Goal: Information Seeking & Learning: Find specific fact

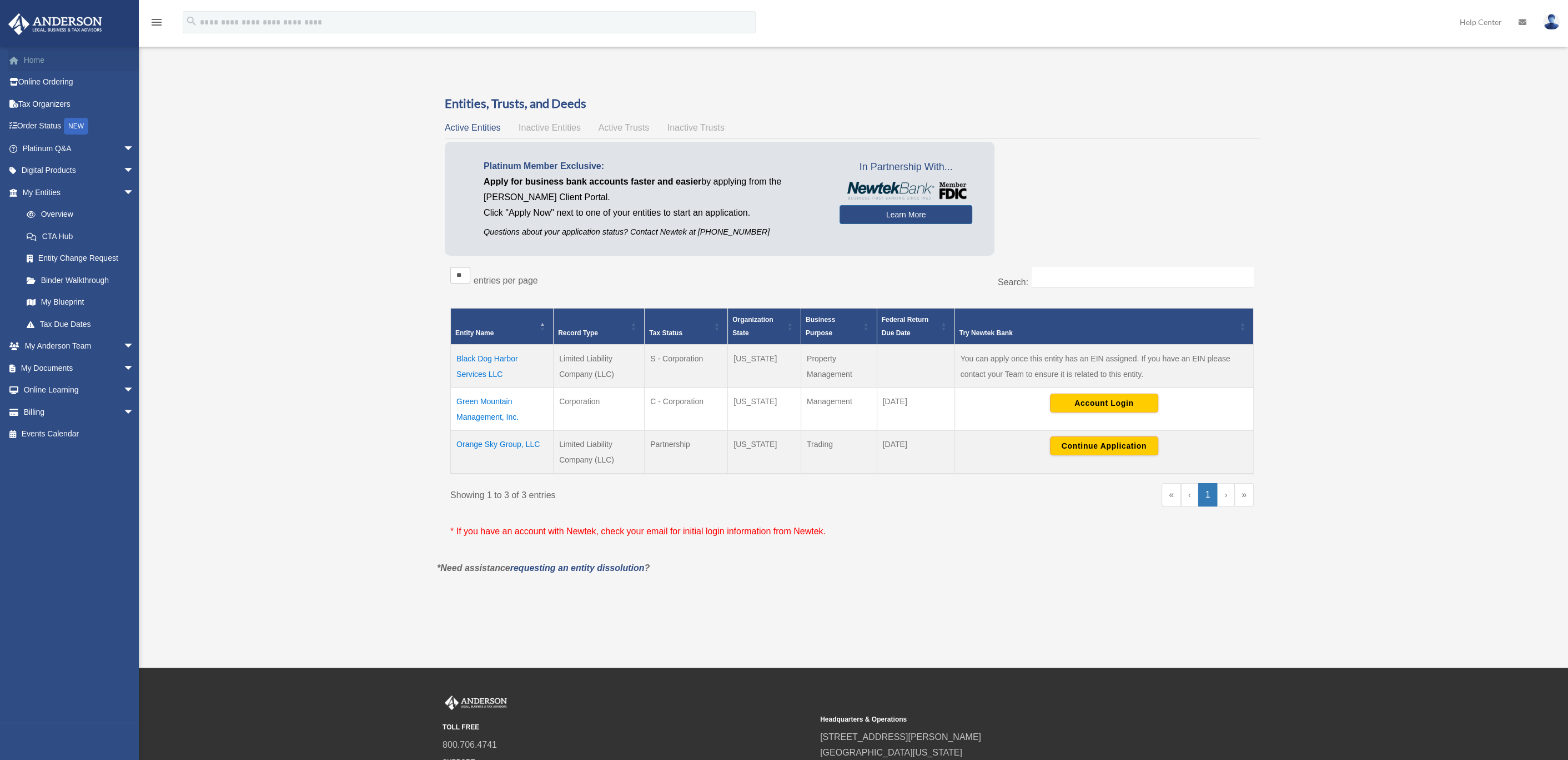
click at [33, 58] on link "Home" at bounding box center [80, 60] width 144 height 22
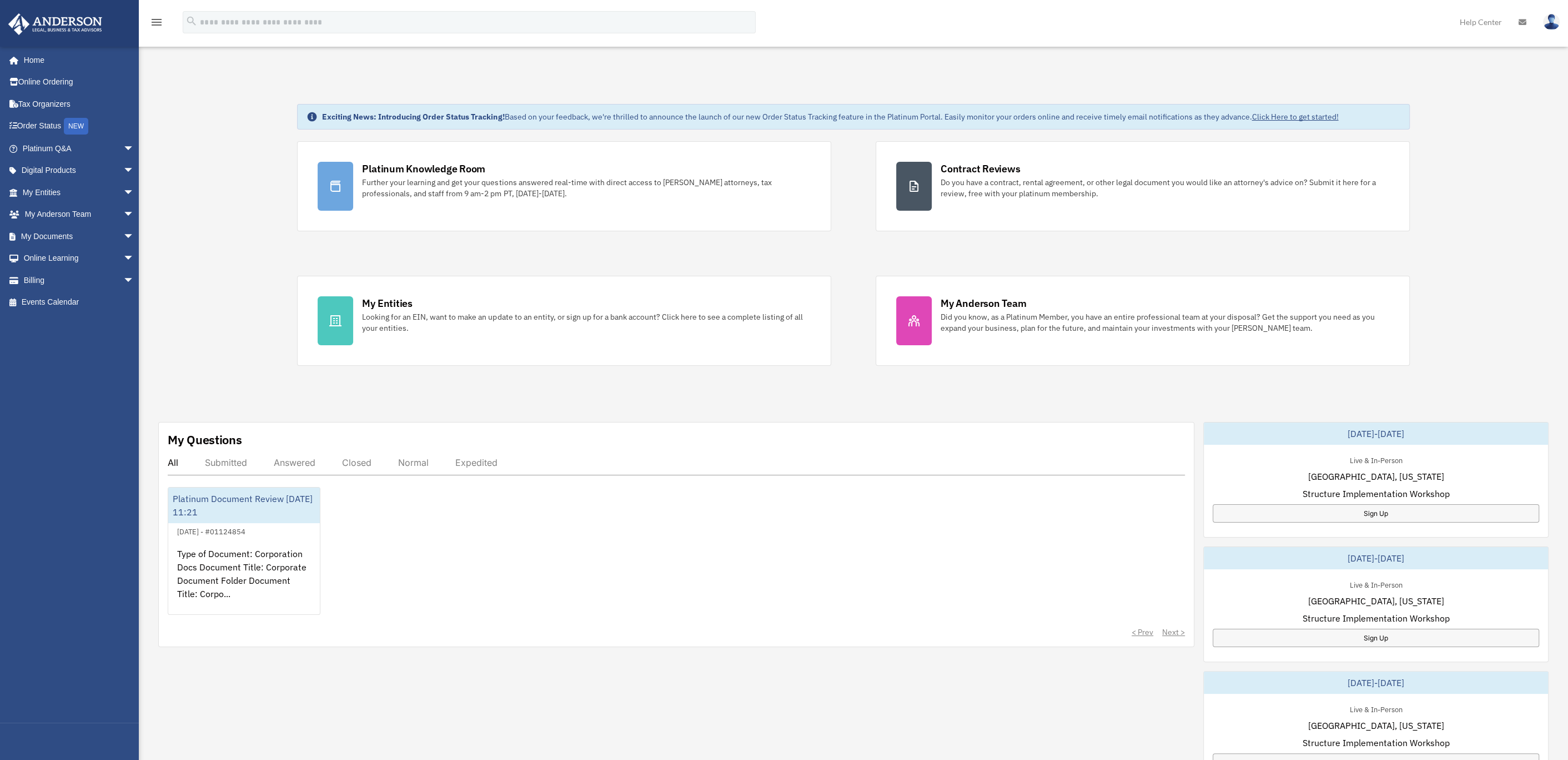
click at [293, 458] on div "Answered" at bounding box center [294, 461] width 42 height 11
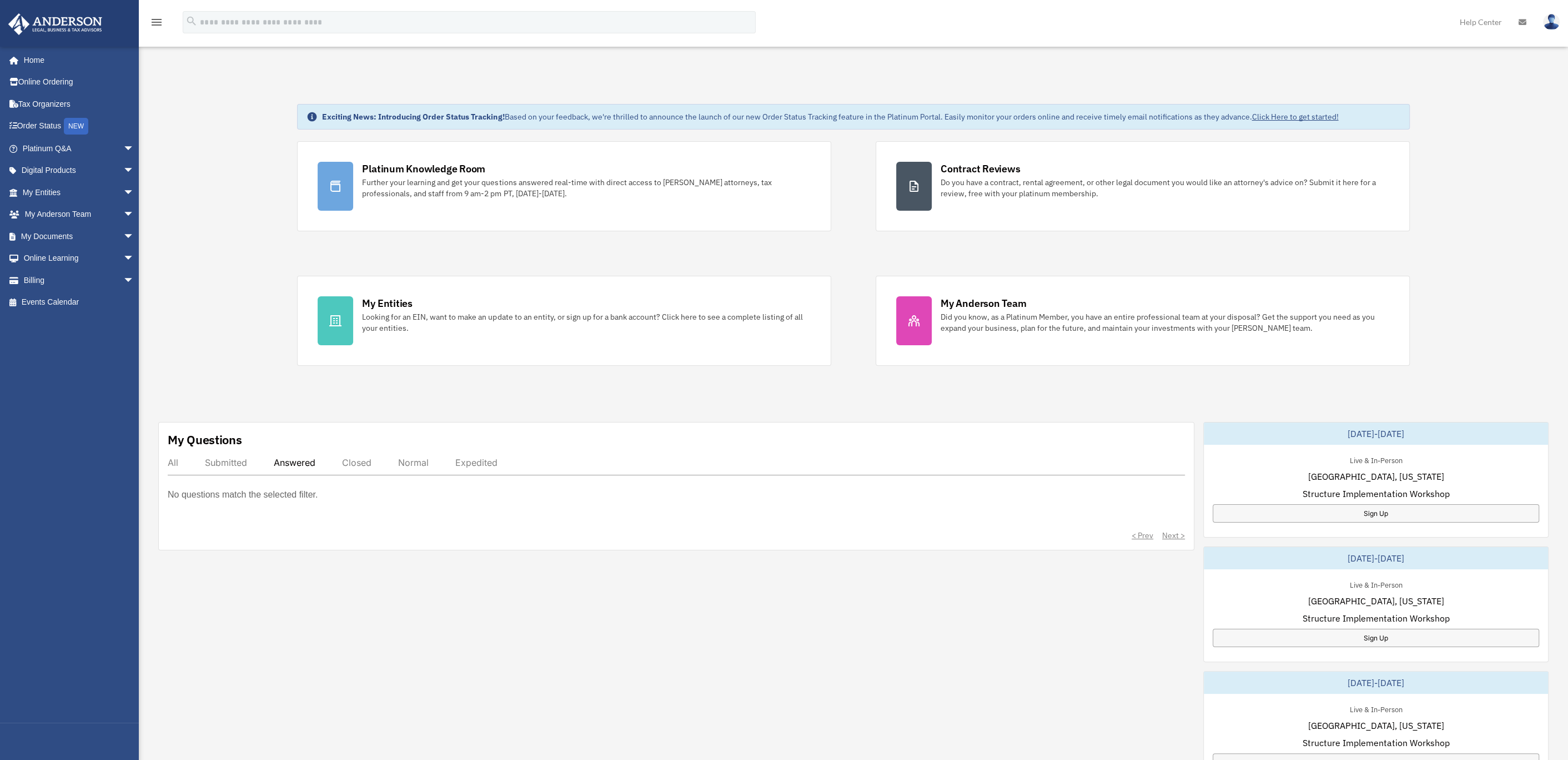
click at [227, 461] on div "Submitted" at bounding box center [226, 461] width 42 height 11
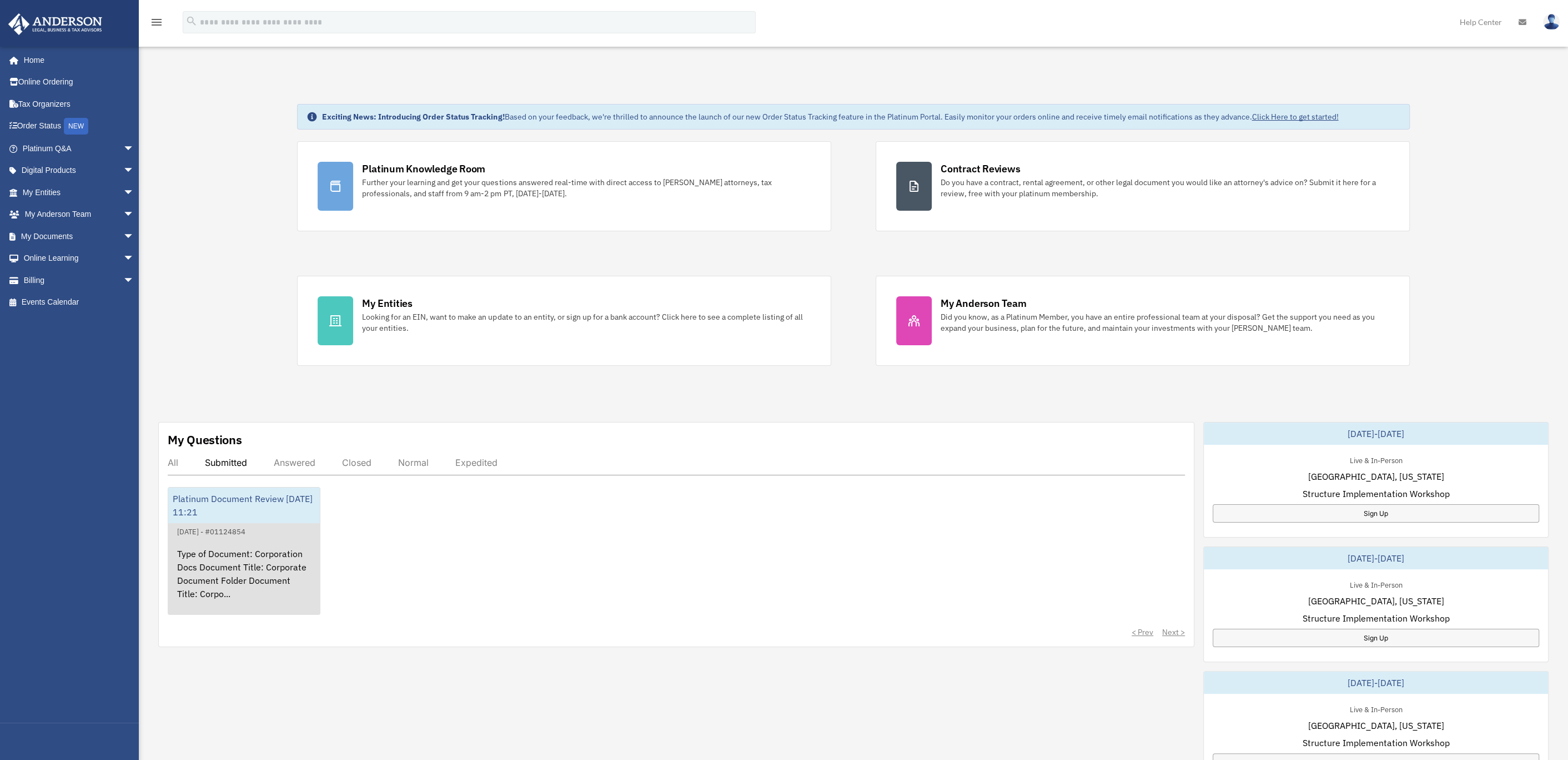
click at [270, 563] on div "Type of Document: Corporation Docs Document Title: Corporate Document Folder Do…" at bounding box center [245, 581] width 152 height 87
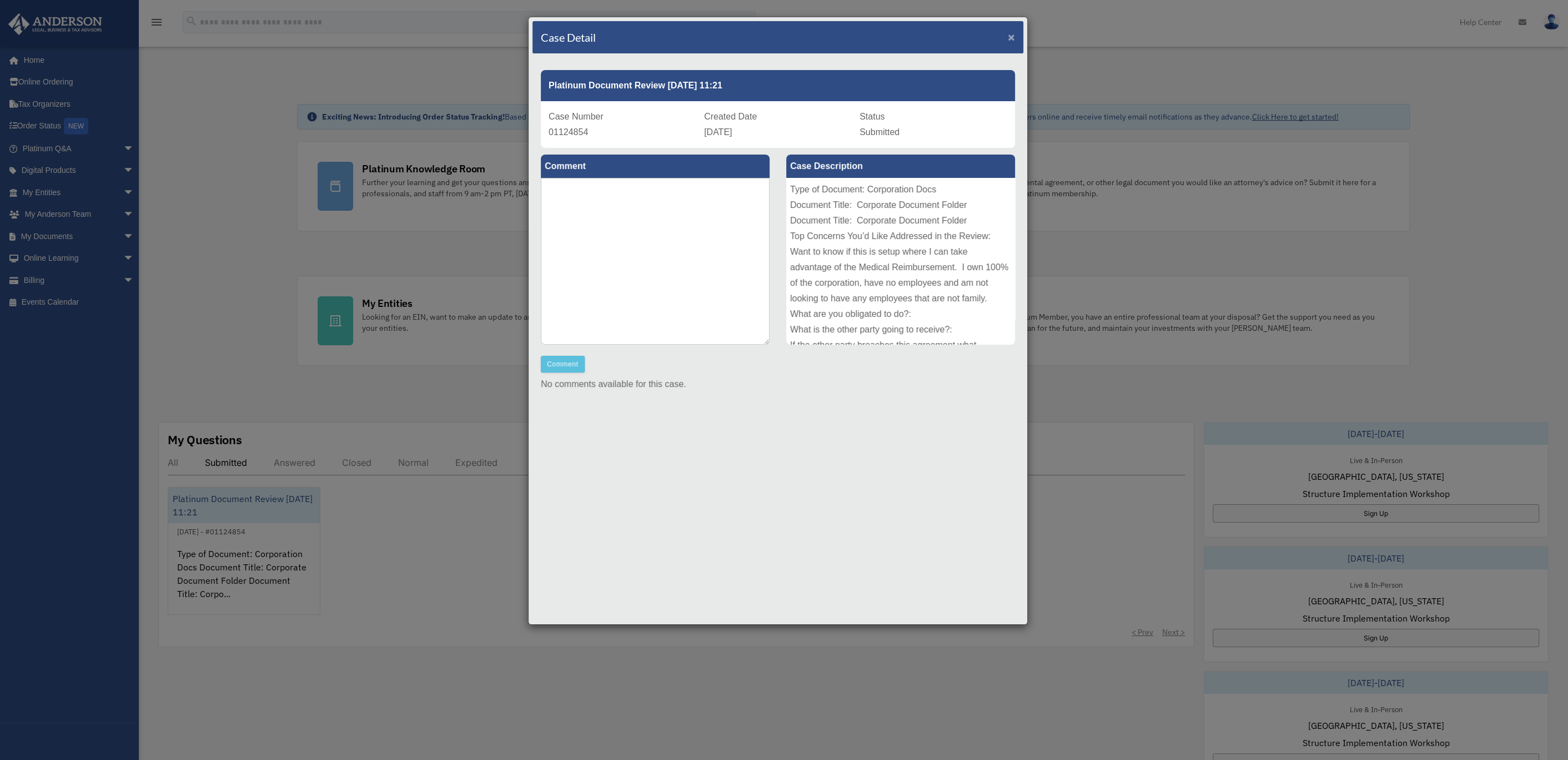
click at [1008, 33] on span "×" at bounding box center [1011, 37] width 7 height 13
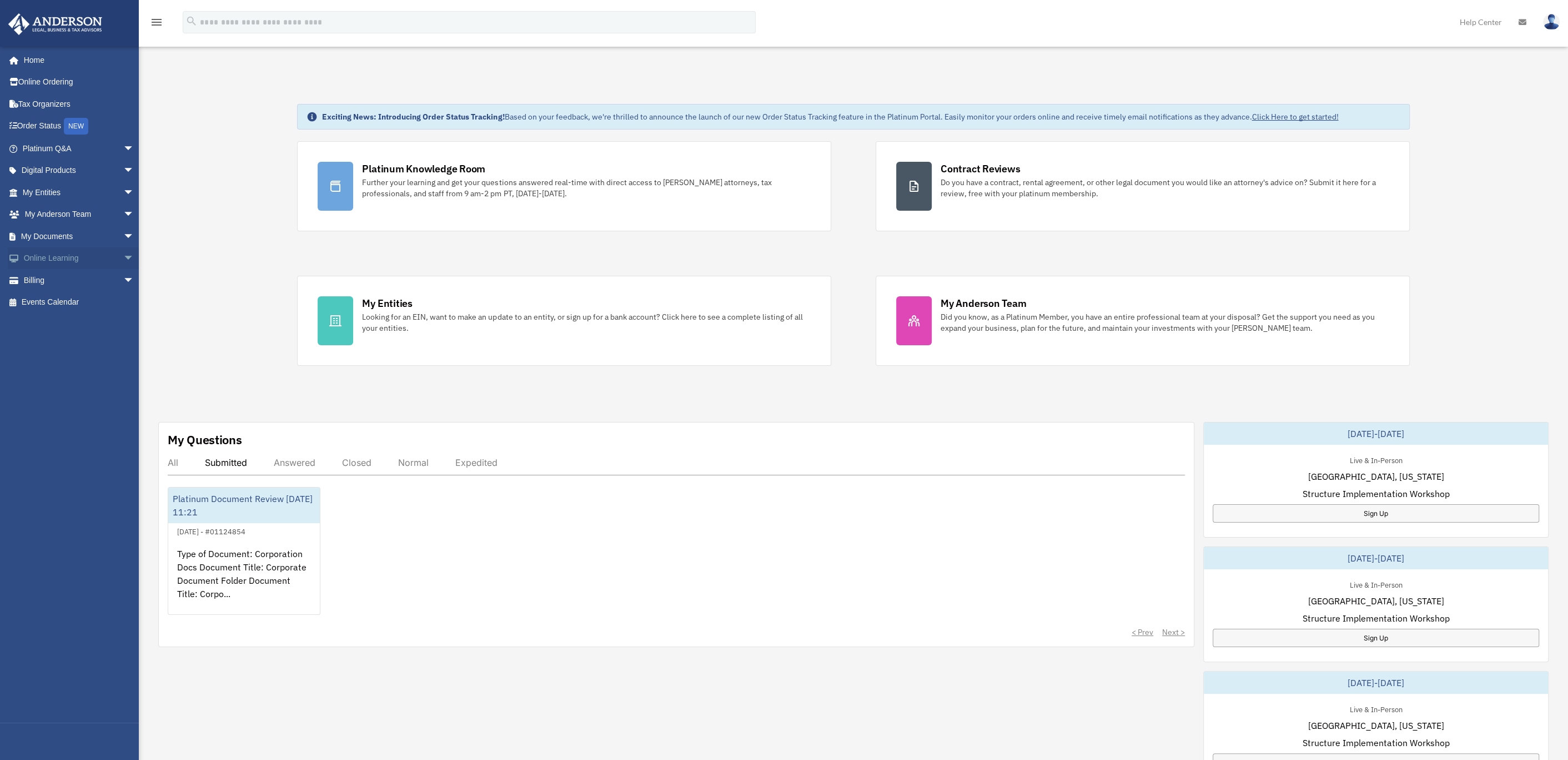
click at [124, 257] on span "arrow_drop_down" at bounding box center [135, 259] width 22 height 23
click at [70, 321] on link "Resources" at bounding box center [84, 324] width 136 height 22
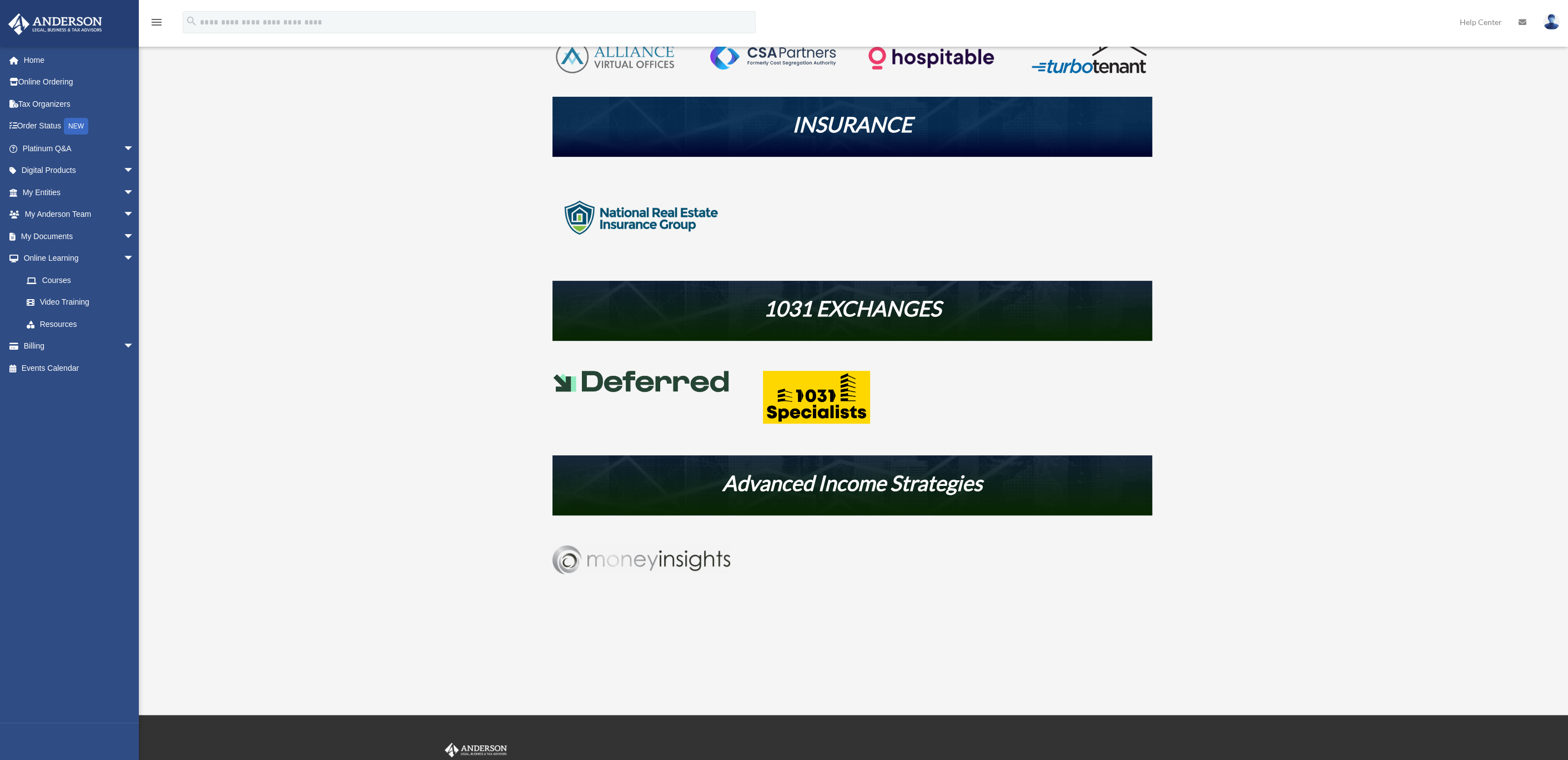
scroll to position [333, 0]
click at [646, 213] on img at bounding box center [642, 217] width 178 height 89
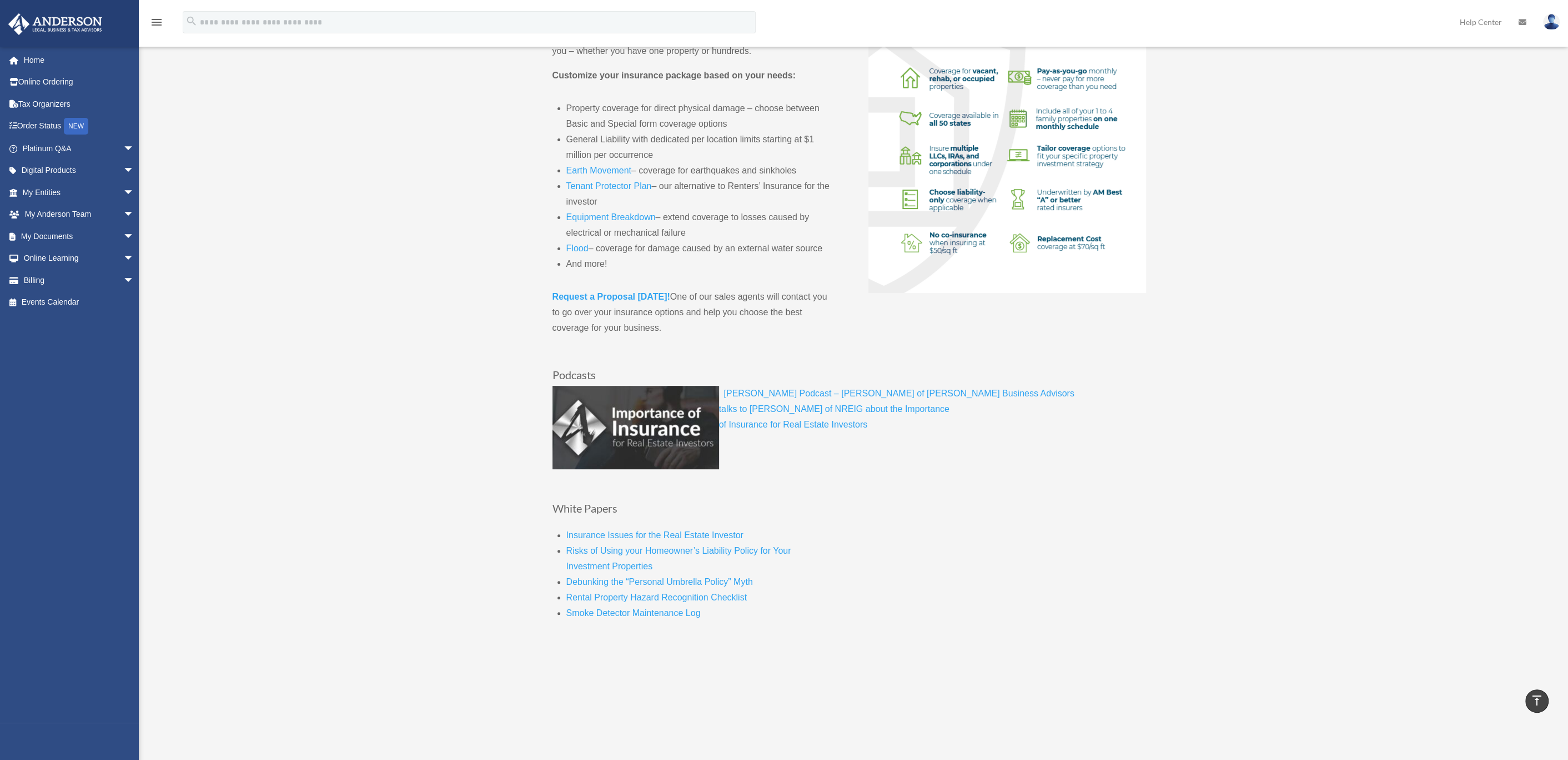
scroll to position [333, 0]
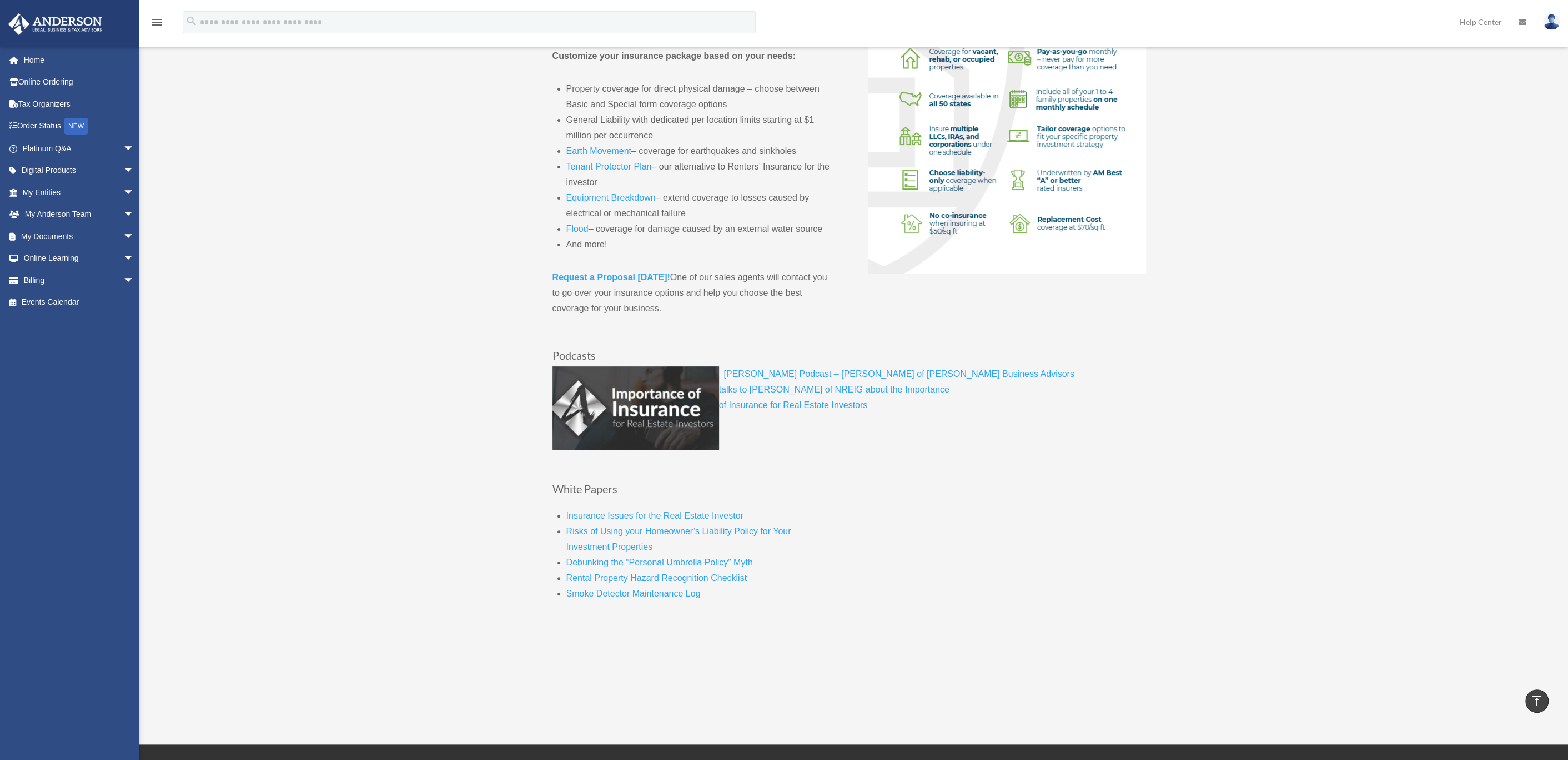
click at [646, 563] on link "Debunking the “Personal Umbrella Policy” Myth" at bounding box center [660, 564] width 187 height 15
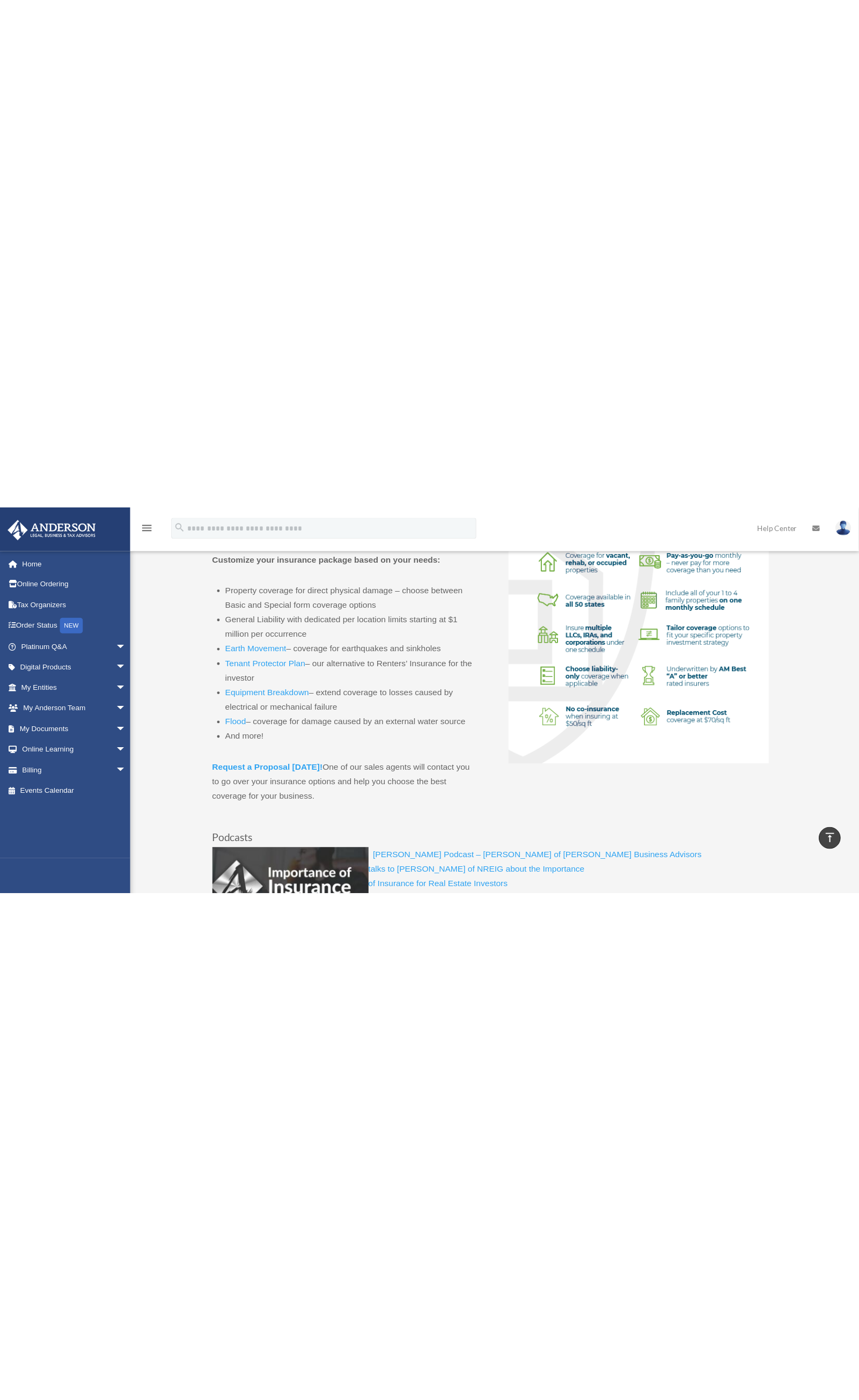
scroll to position [0, 0]
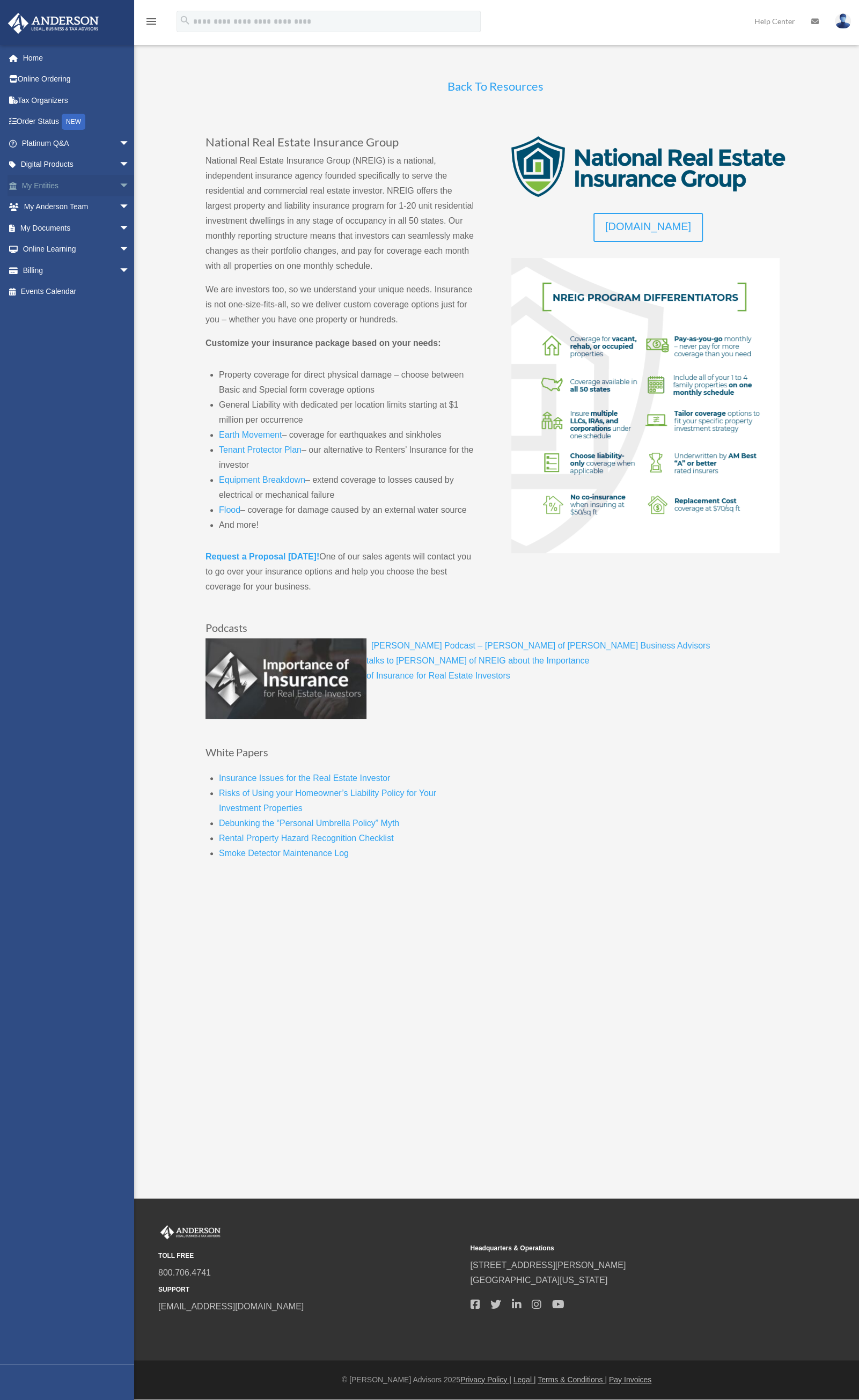
click at [53, 183] on link "My Entities arrow_drop_down" at bounding box center [77, 185] width 139 height 21
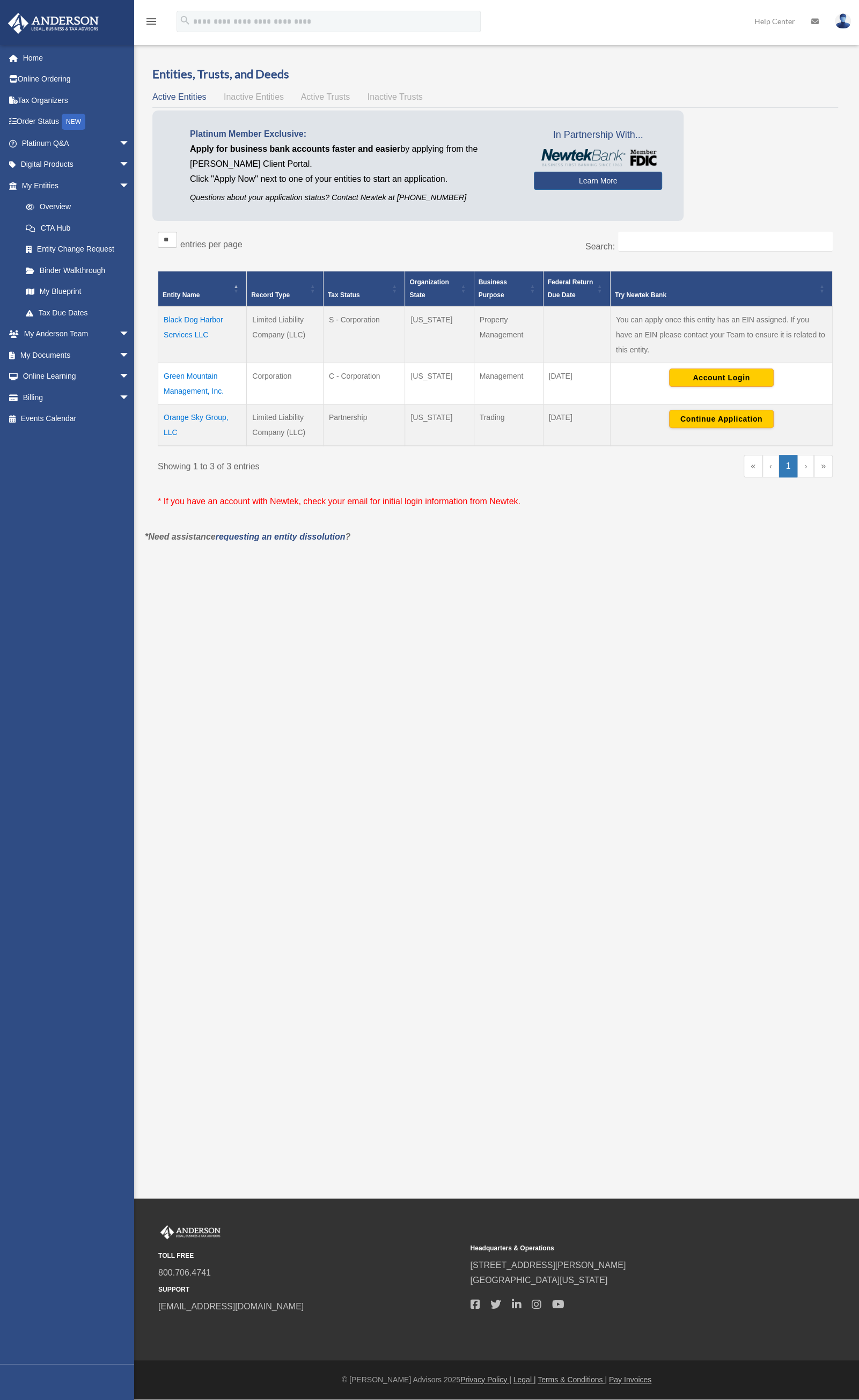
click at [208, 417] on td "Orange Sky Group, LLC" at bounding box center [202, 425] width 89 height 41
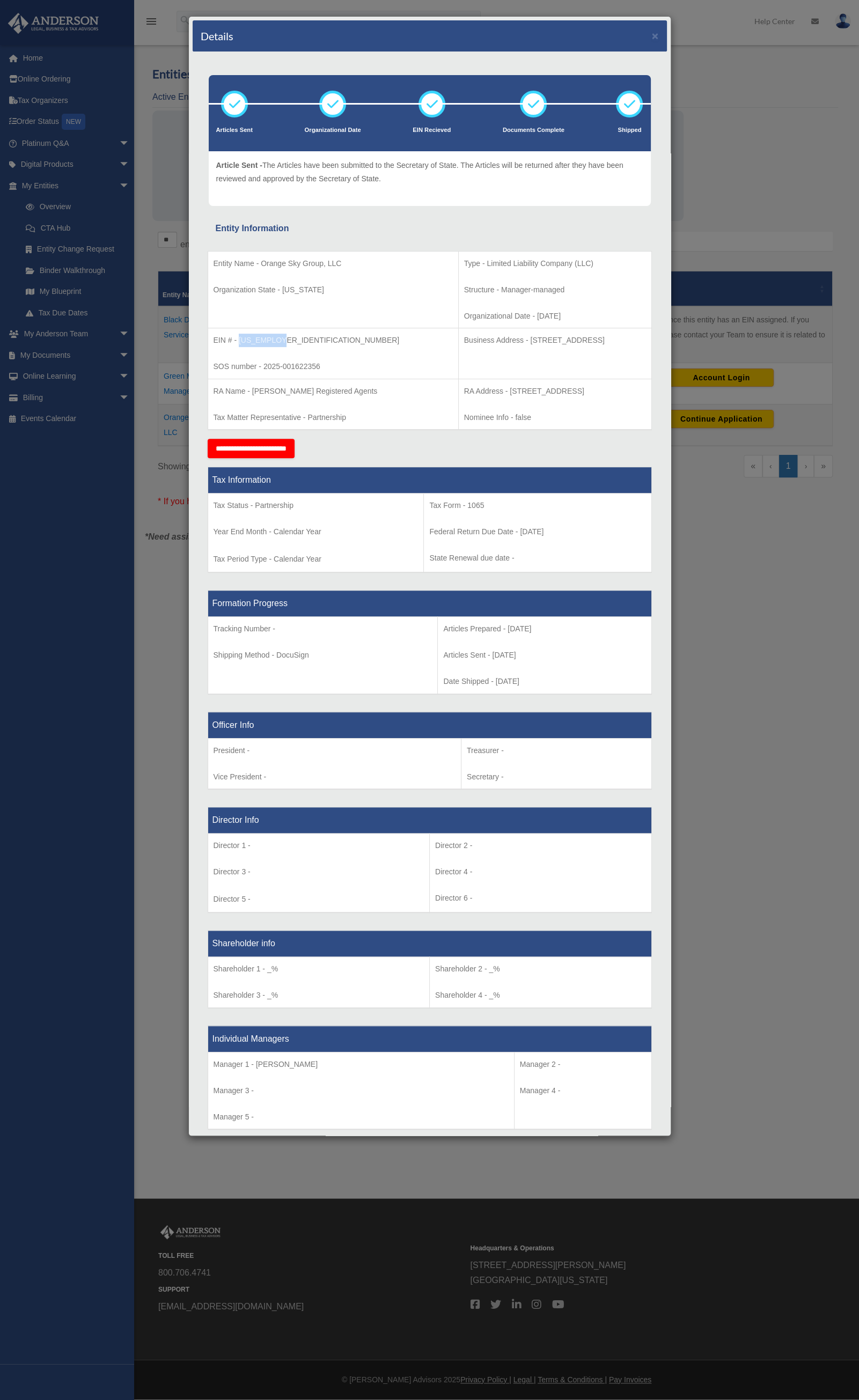
drag, startPoint x: 282, startPoint y: 338, endPoint x: 239, endPoint y: 339, distance: 43.0
click at [239, 339] on p "EIN # - 33-3659282" at bounding box center [333, 340] width 239 height 13
copy p "33-3659282"
drag, startPoint x: 443, startPoint y: 339, endPoint x: 499, endPoint y: 342, distance: 56.1
click at [499, 342] on p "Business Address - 1718 Capitol Ave., Cheyenne, WY 82001" at bounding box center [554, 340] width 182 height 13
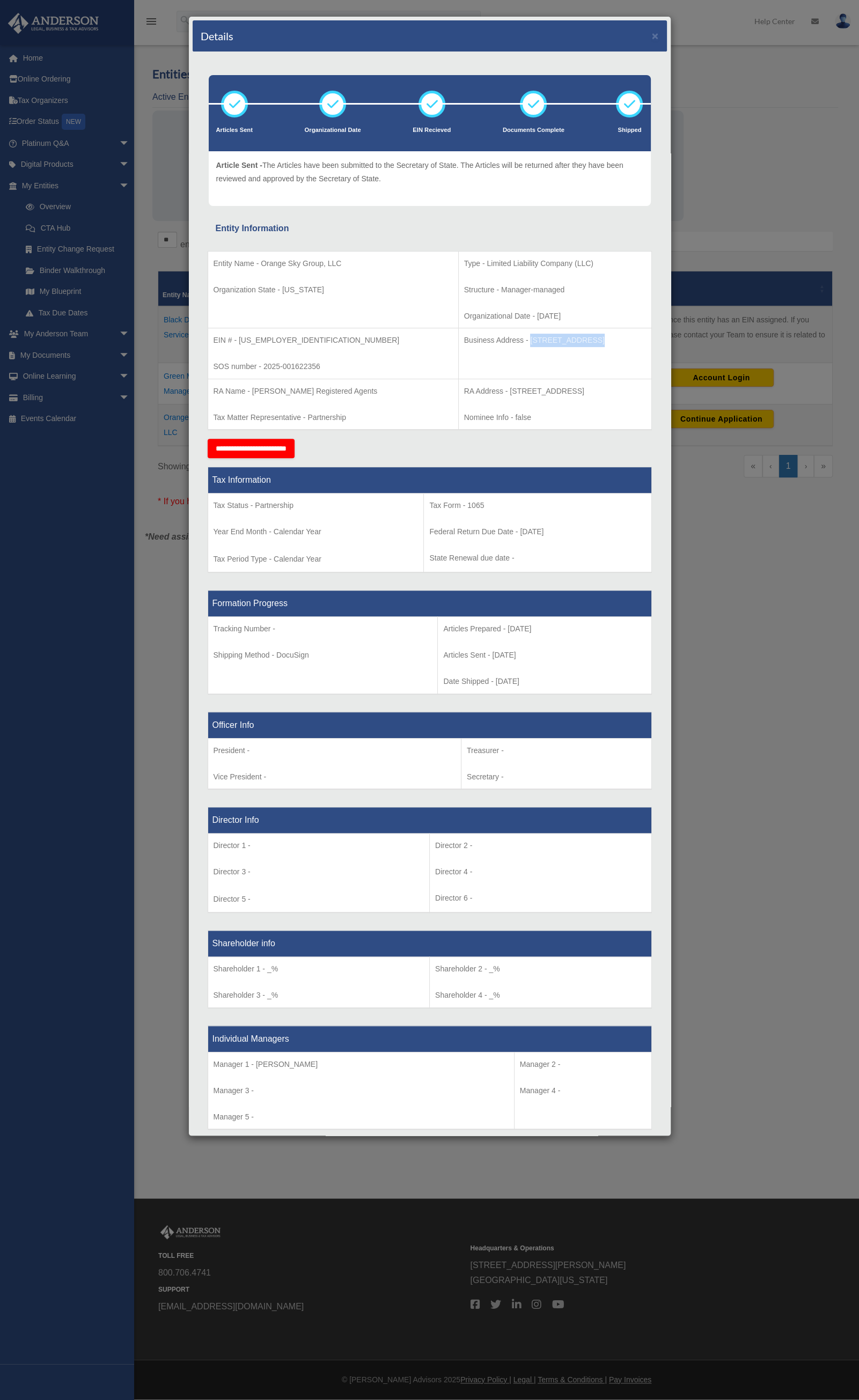
copy p "1718 Capitol Ave"
drag, startPoint x: 504, startPoint y: 340, endPoint x: 539, endPoint y: 341, distance: 35.0
click at [539, 341] on p "Business Address - 1718 Capitol Ave., Cheyenne, WY 82001" at bounding box center [554, 340] width 182 height 13
copy p "Cheyenne"
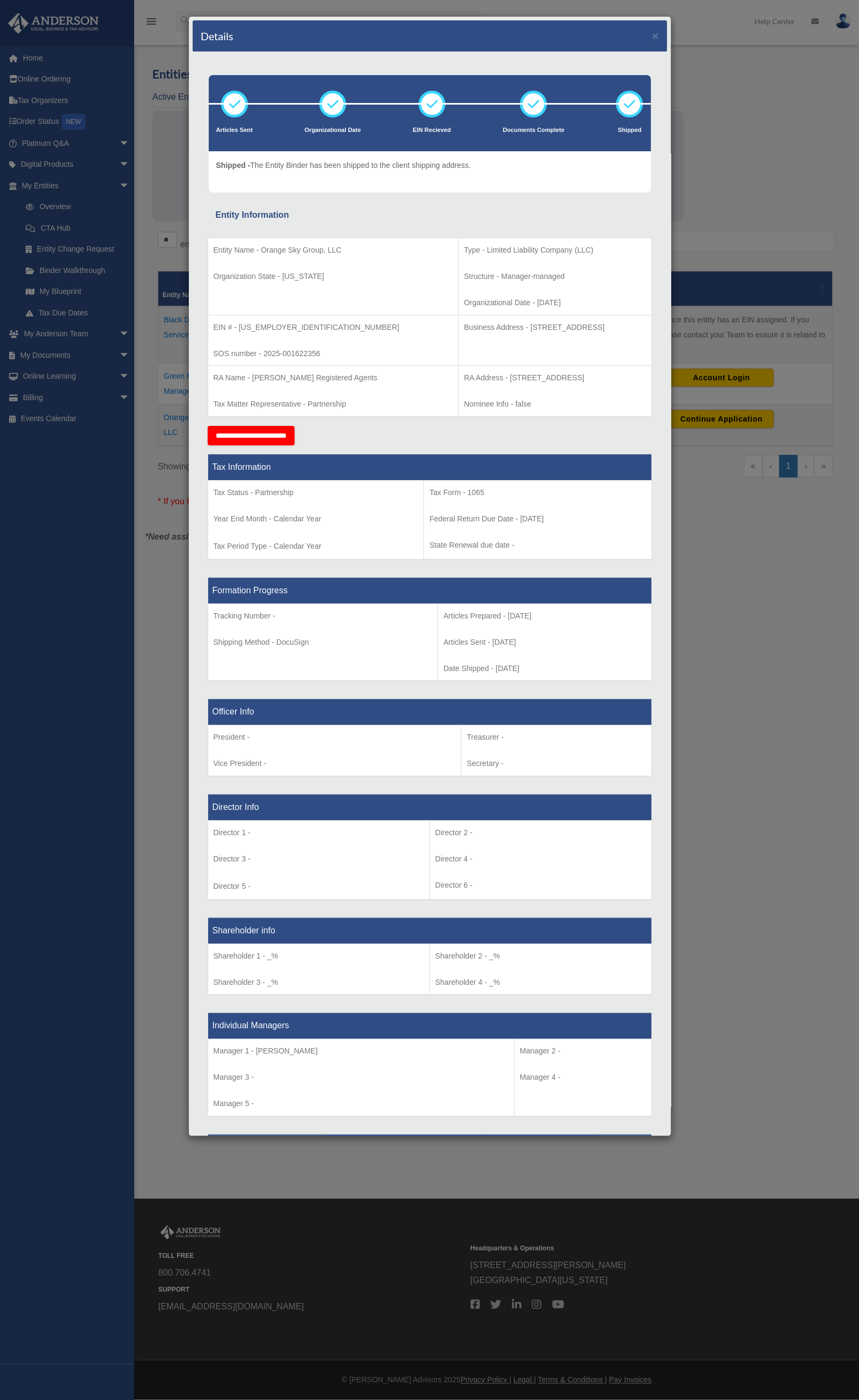
click at [733, 99] on div "Details × Articles Sent Organizational Date" at bounding box center [429, 700] width 859 height 1400
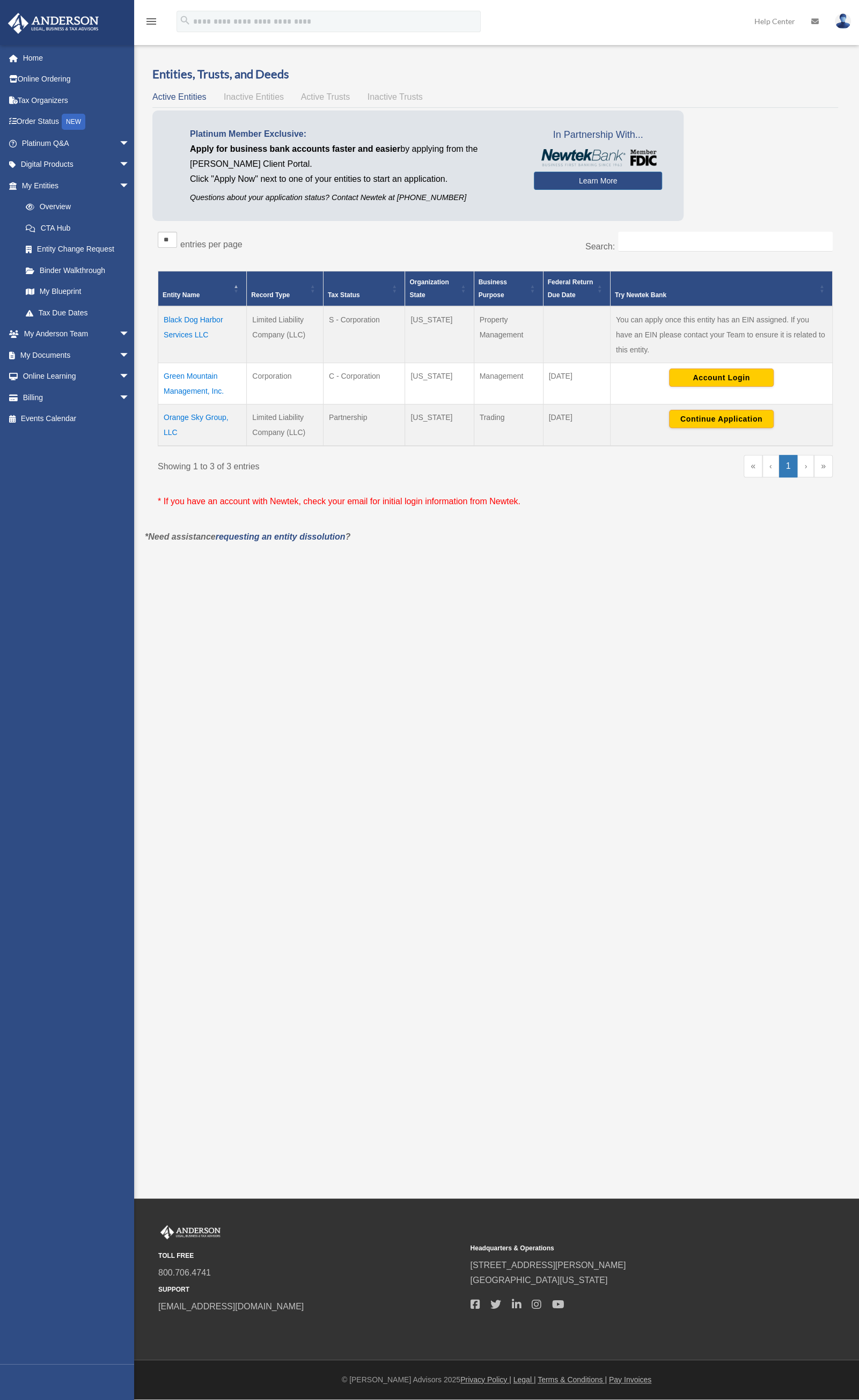
click at [185, 417] on td "Orange Sky Group, LLC" at bounding box center [202, 425] width 89 height 41
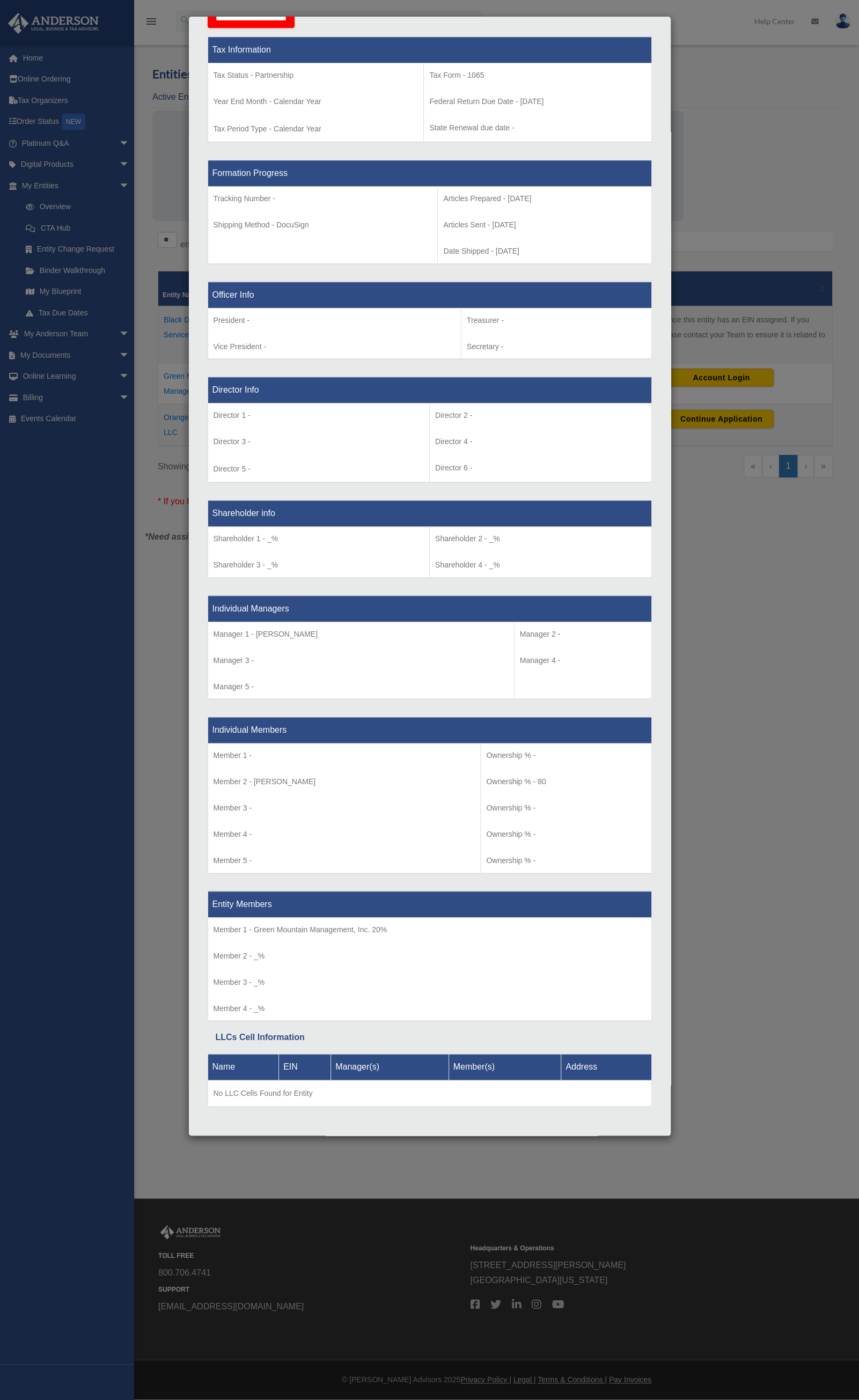
scroll to position [436, 0]
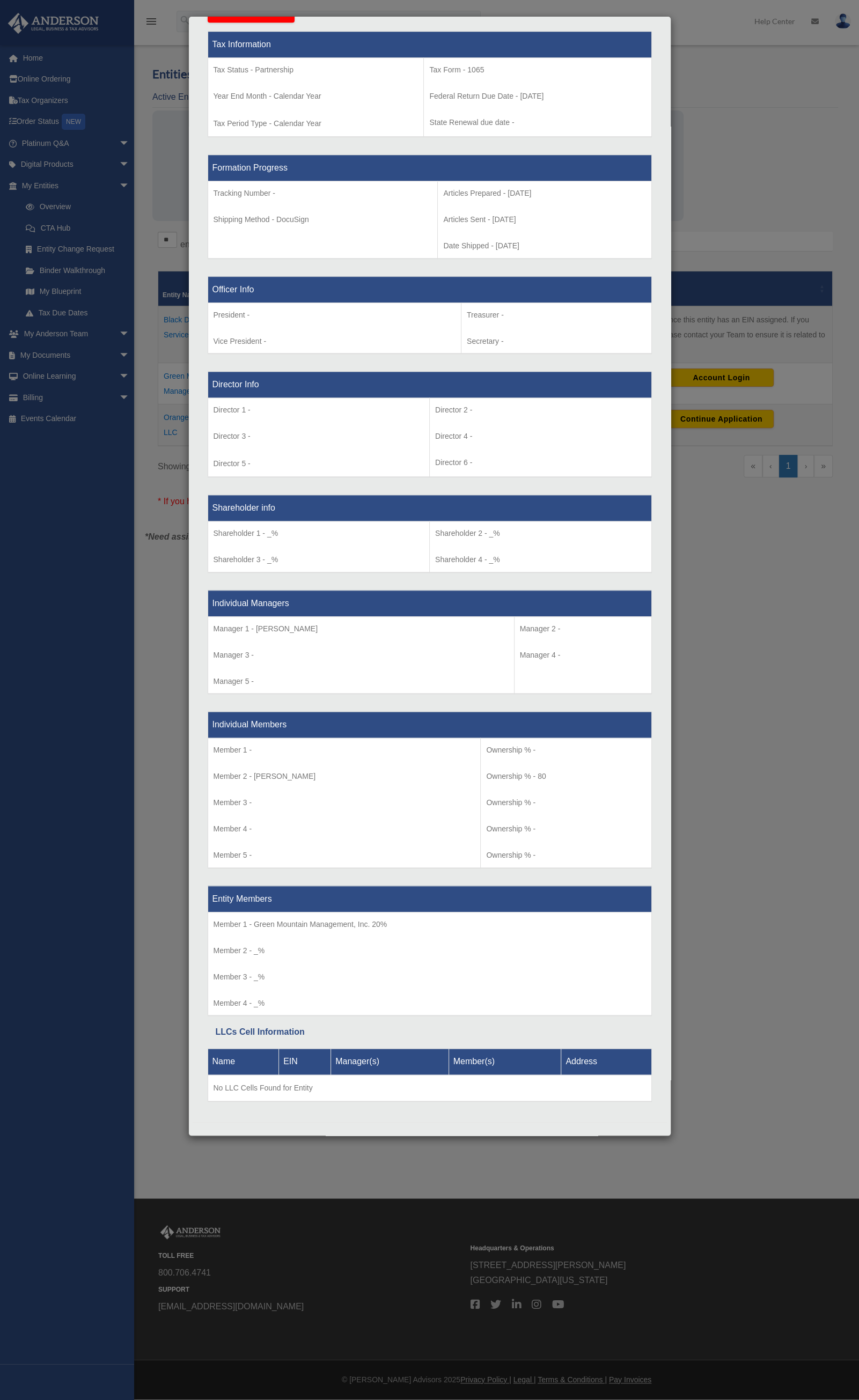
click at [777, 819] on div "Details × Articles Sent Organizational Date" at bounding box center [429, 700] width 859 height 1400
